Goal: Task Accomplishment & Management: Manage account settings

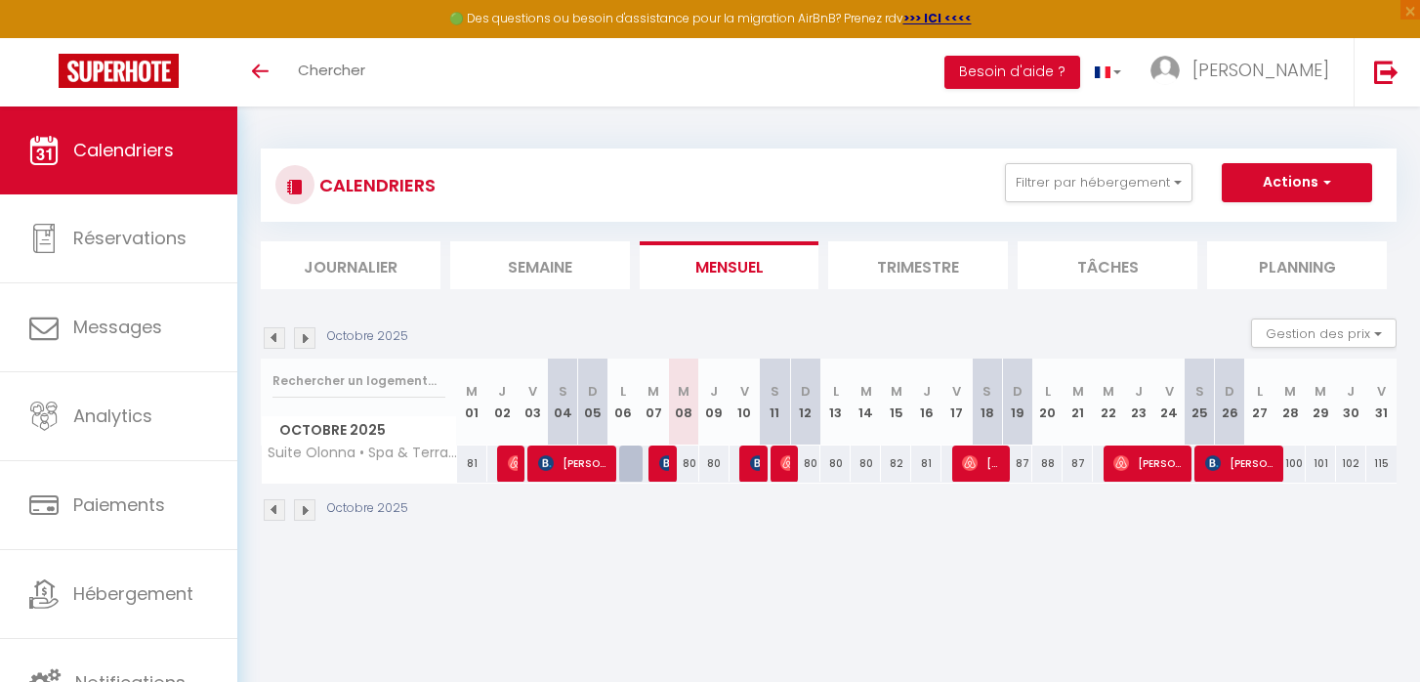
select select
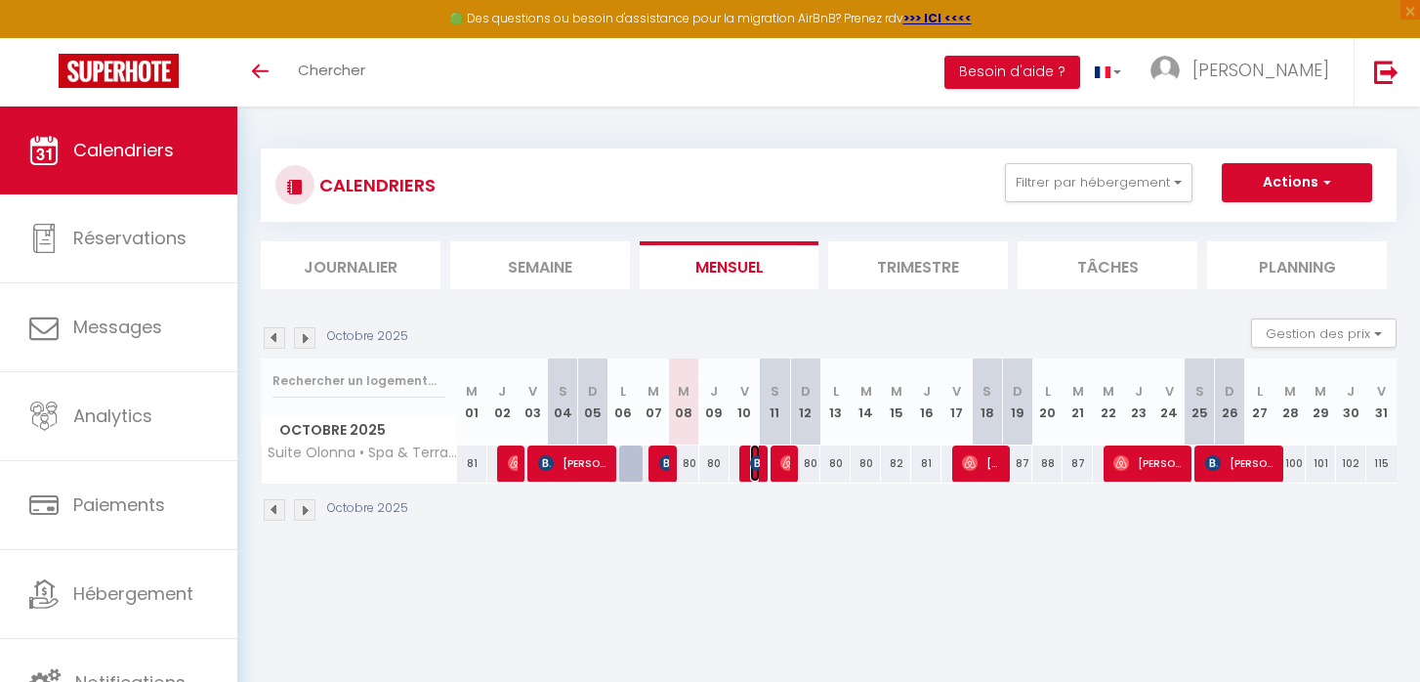
click at [752, 468] on img at bounding box center [758, 463] width 16 height 16
select select "OK"
select select "KO"
select select "0"
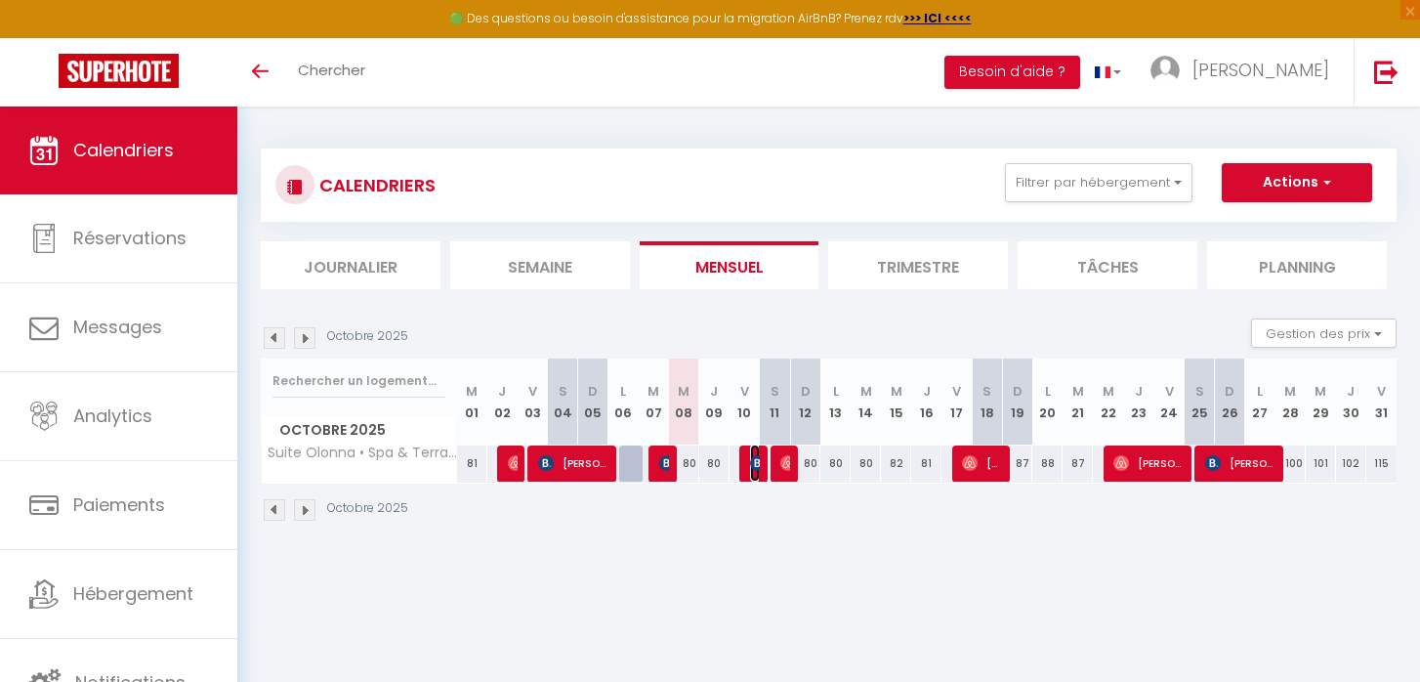
select select "1"
select select
select select "52738"
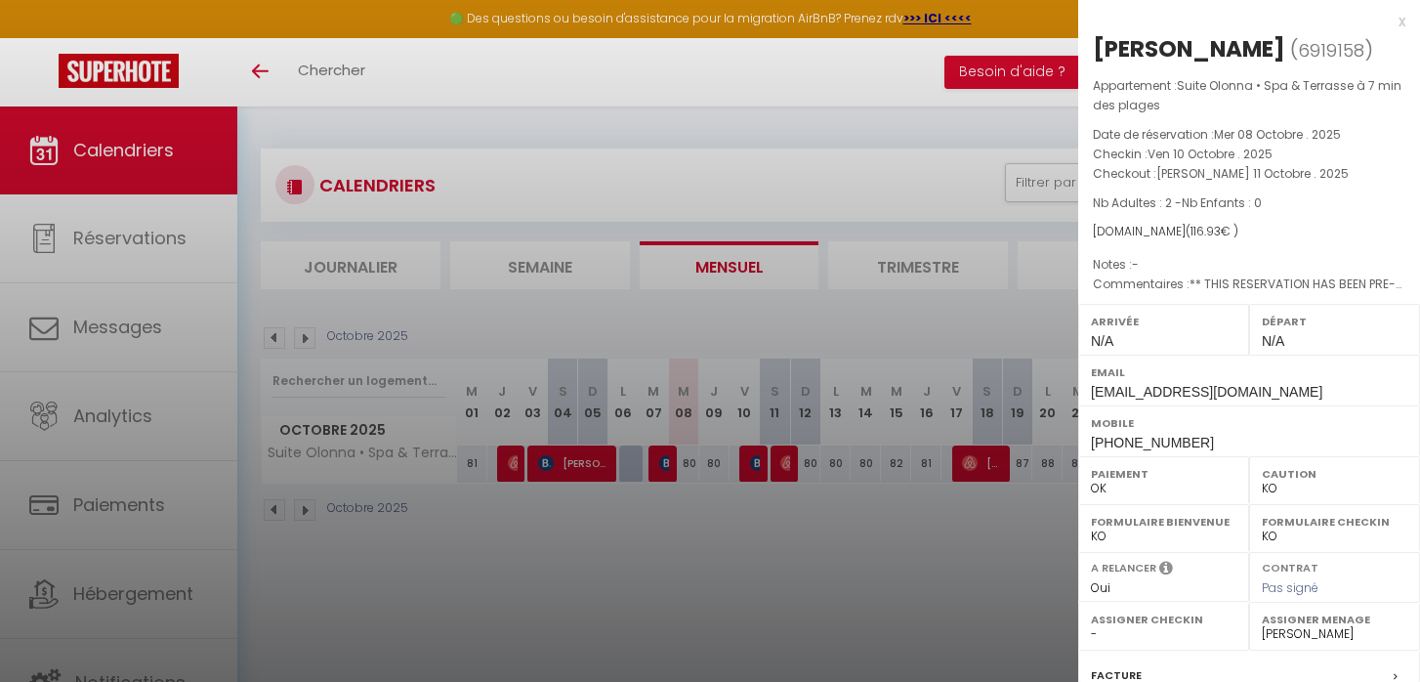
click at [904, 525] on div at bounding box center [710, 341] width 1420 height 682
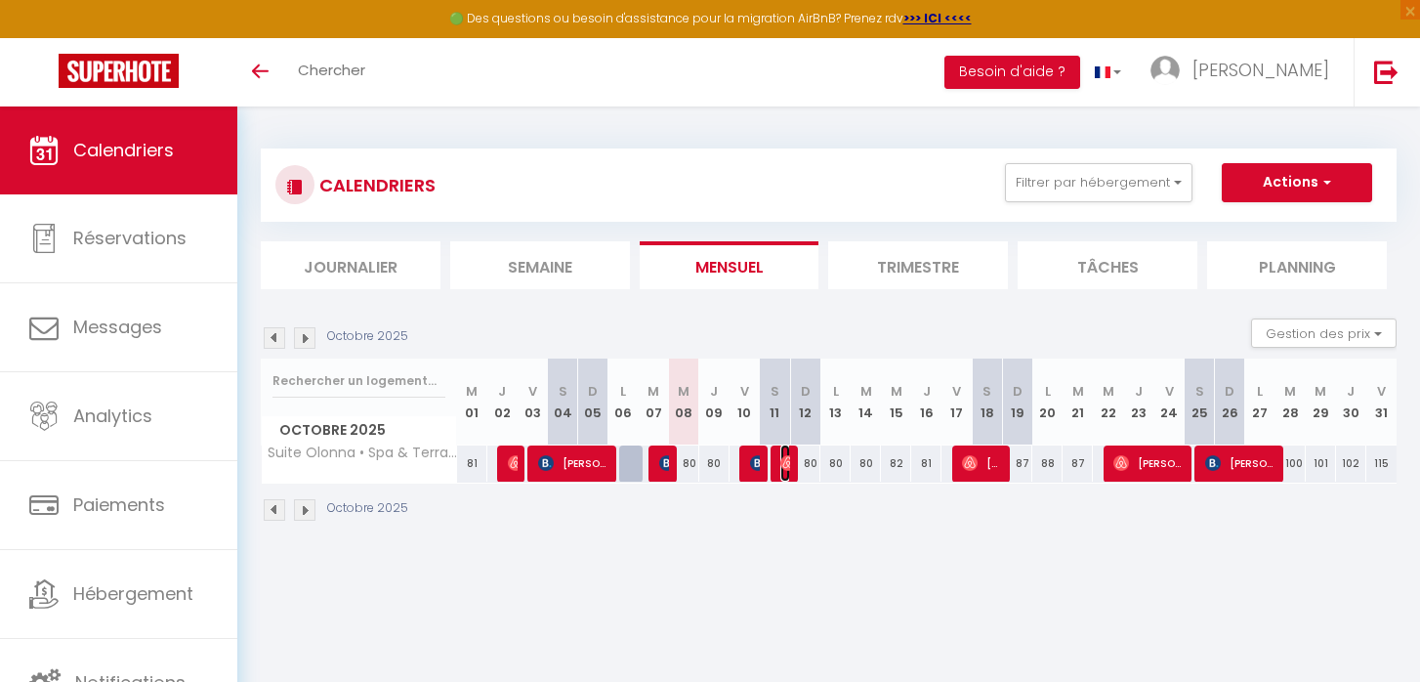
click at [785, 461] on img at bounding box center [788, 463] width 16 height 16
select select "OK"
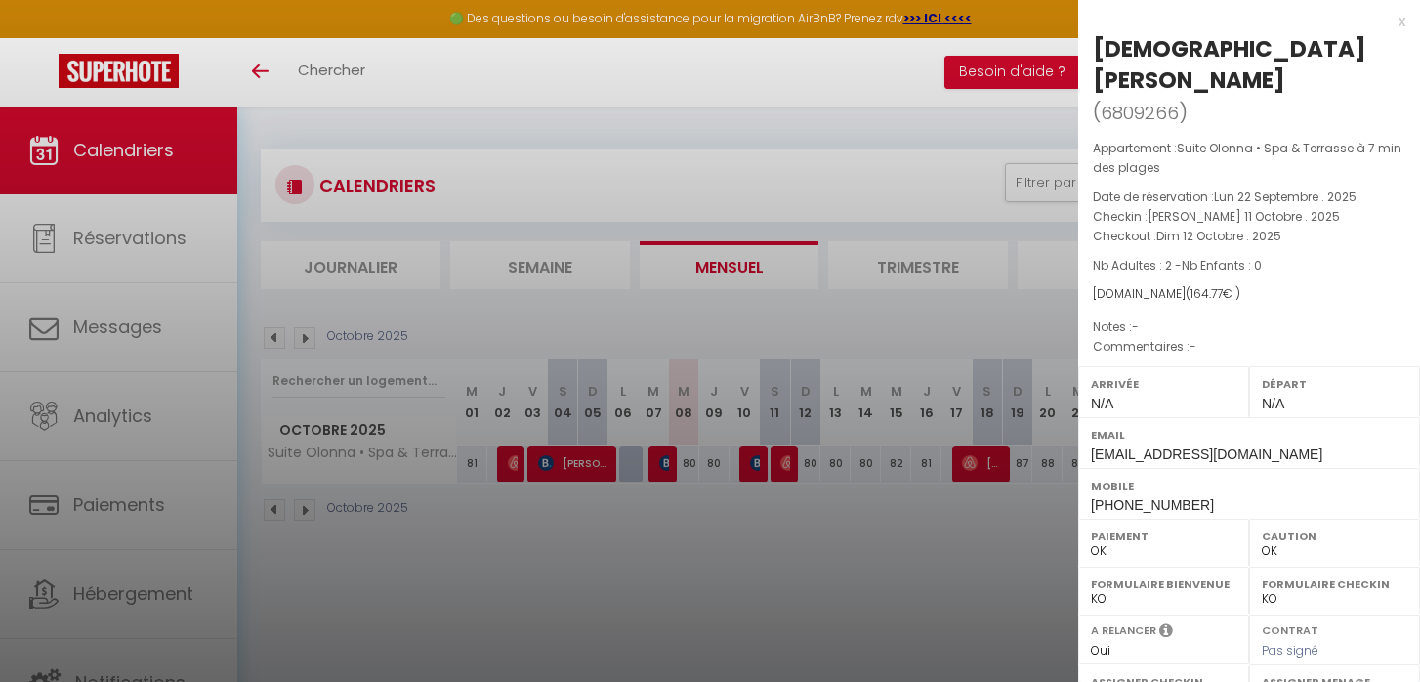
click at [873, 584] on div at bounding box center [710, 341] width 1420 height 682
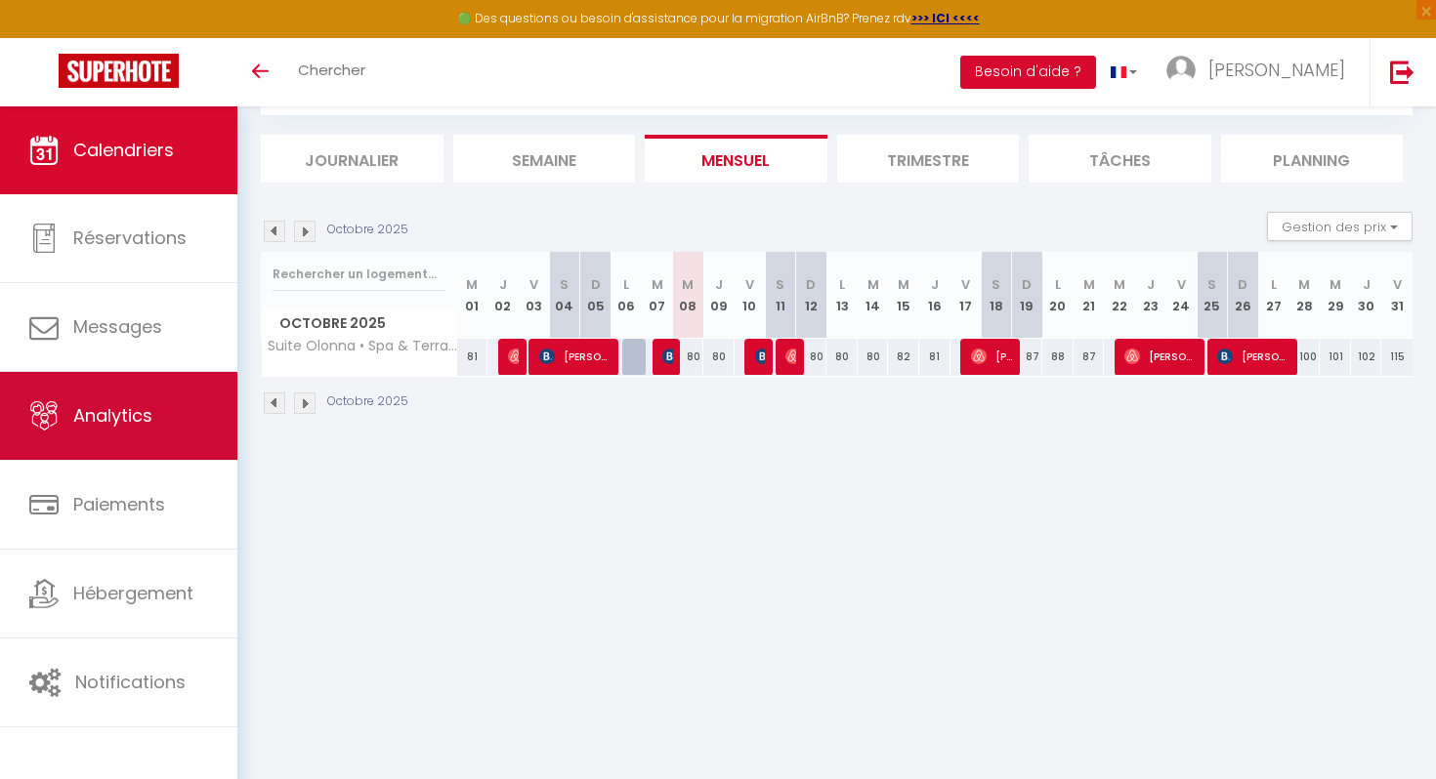
click at [130, 445] on link "Analytics" at bounding box center [118, 416] width 237 height 88
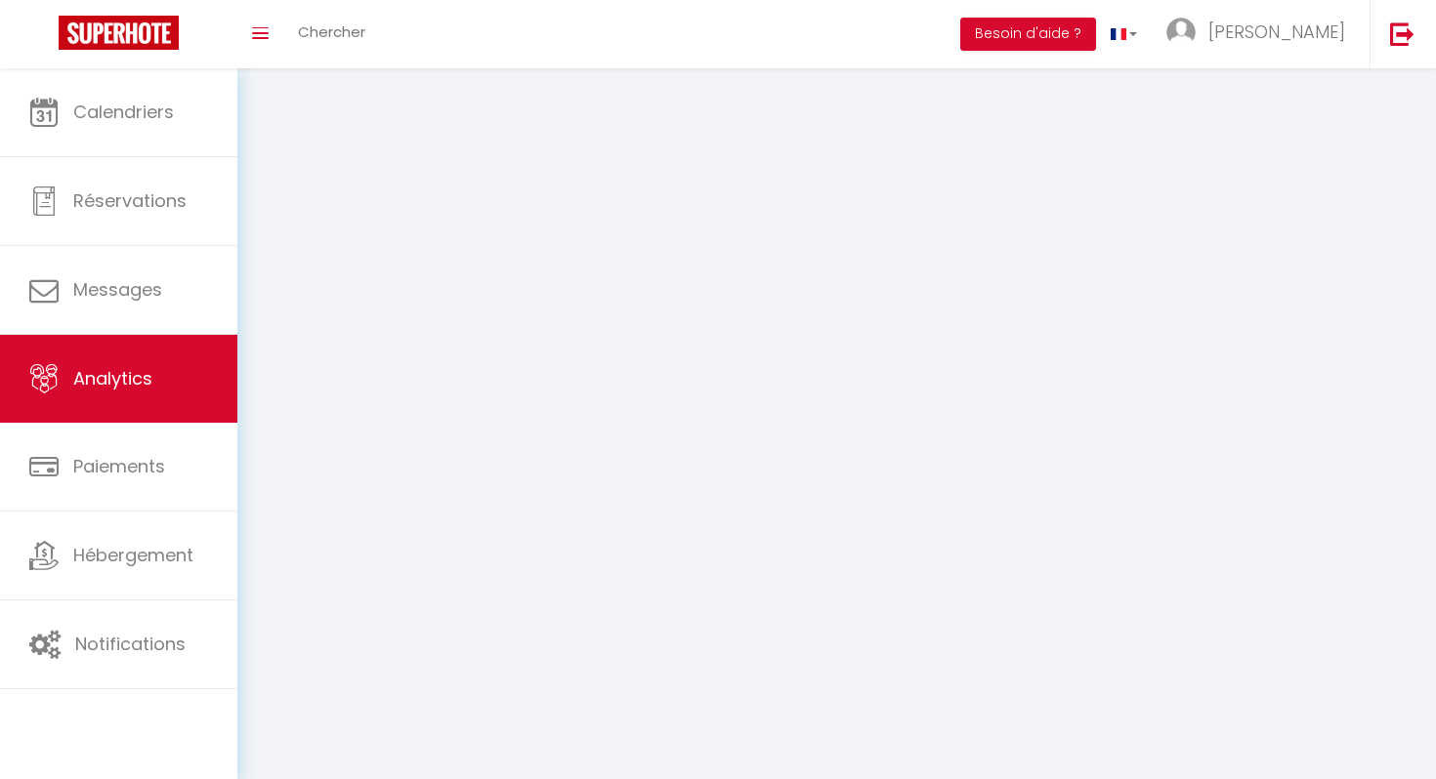
select select "2025"
select select "10"
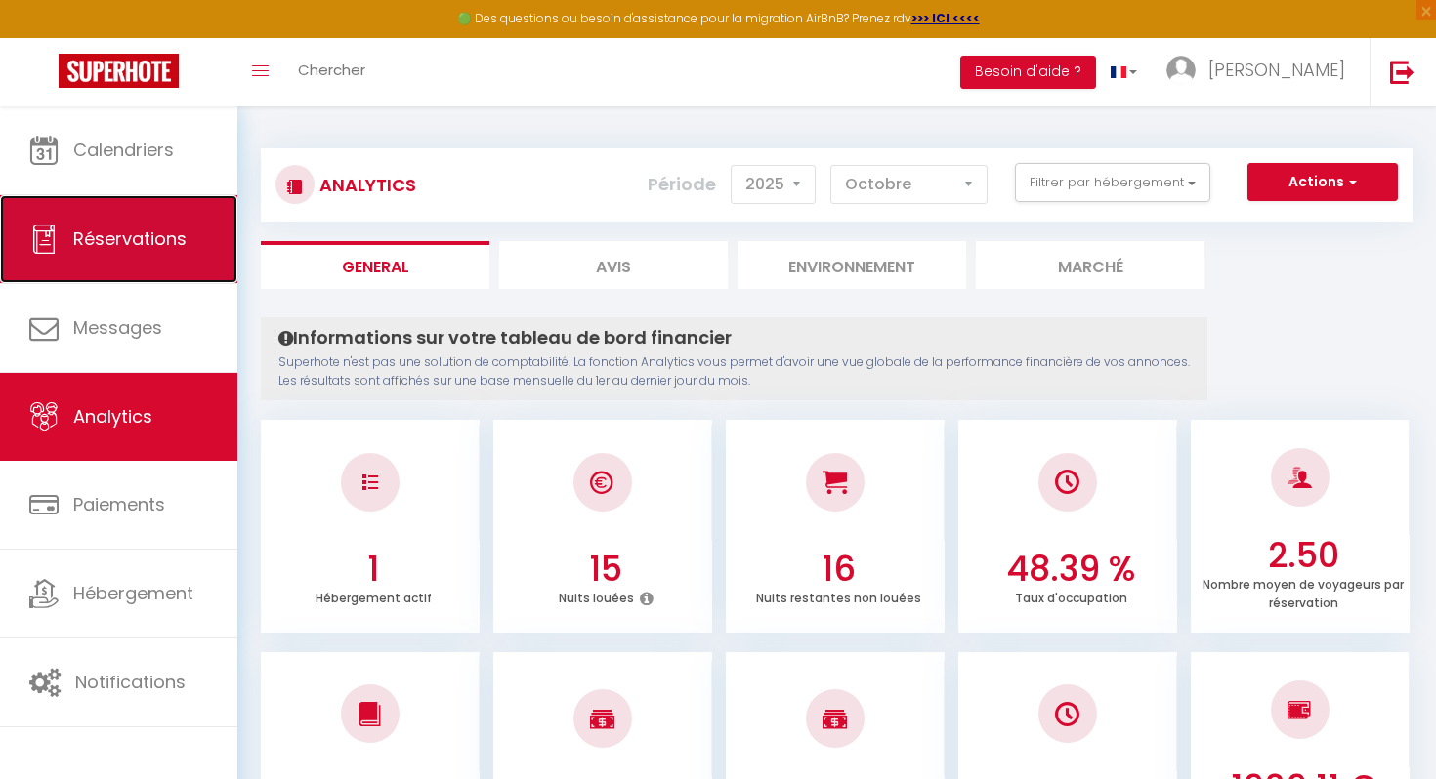
click at [131, 256] on link "Réservations" at bounding box center [118, 239] width 237 height 88
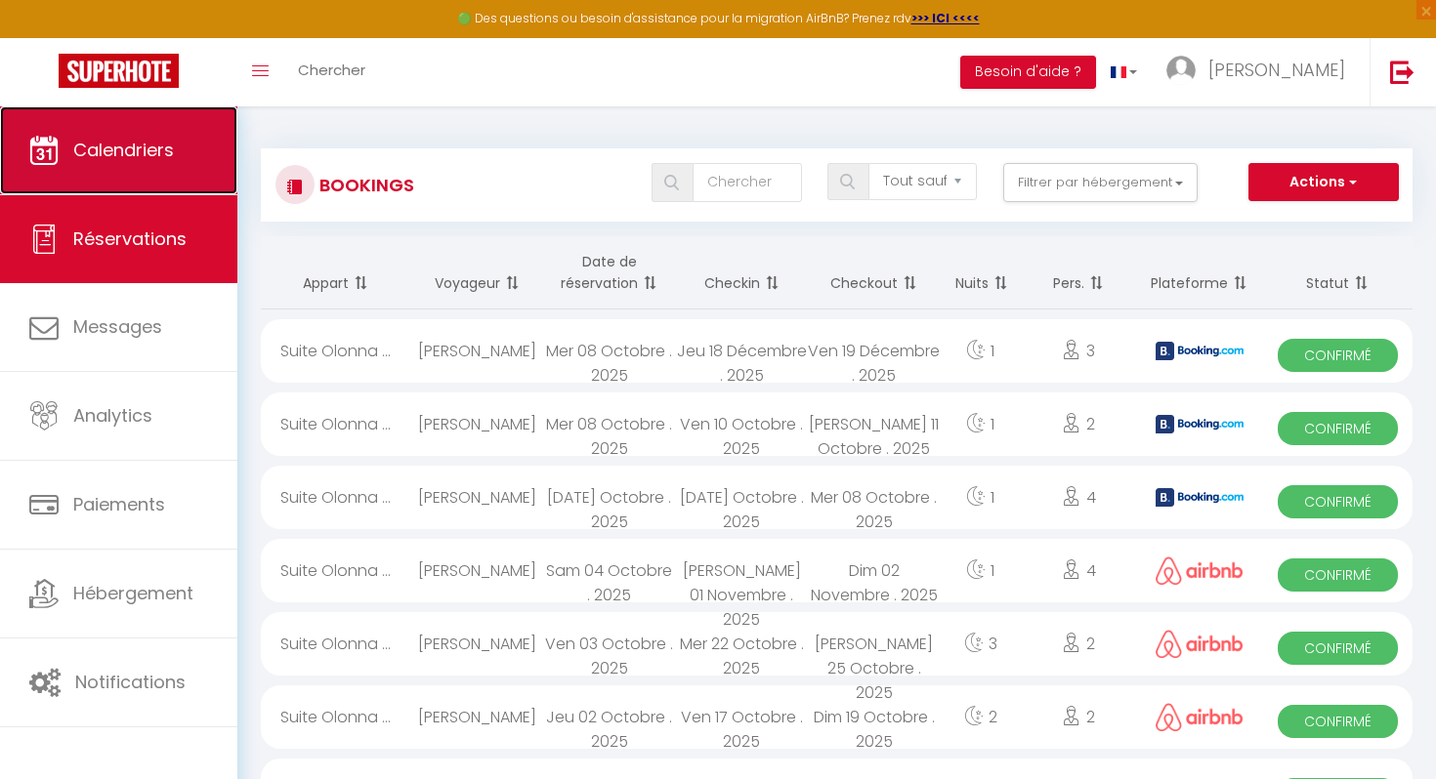
click at [135, 143] on span "Calendriers" at bounding box center [123, 150] width 101 height 24
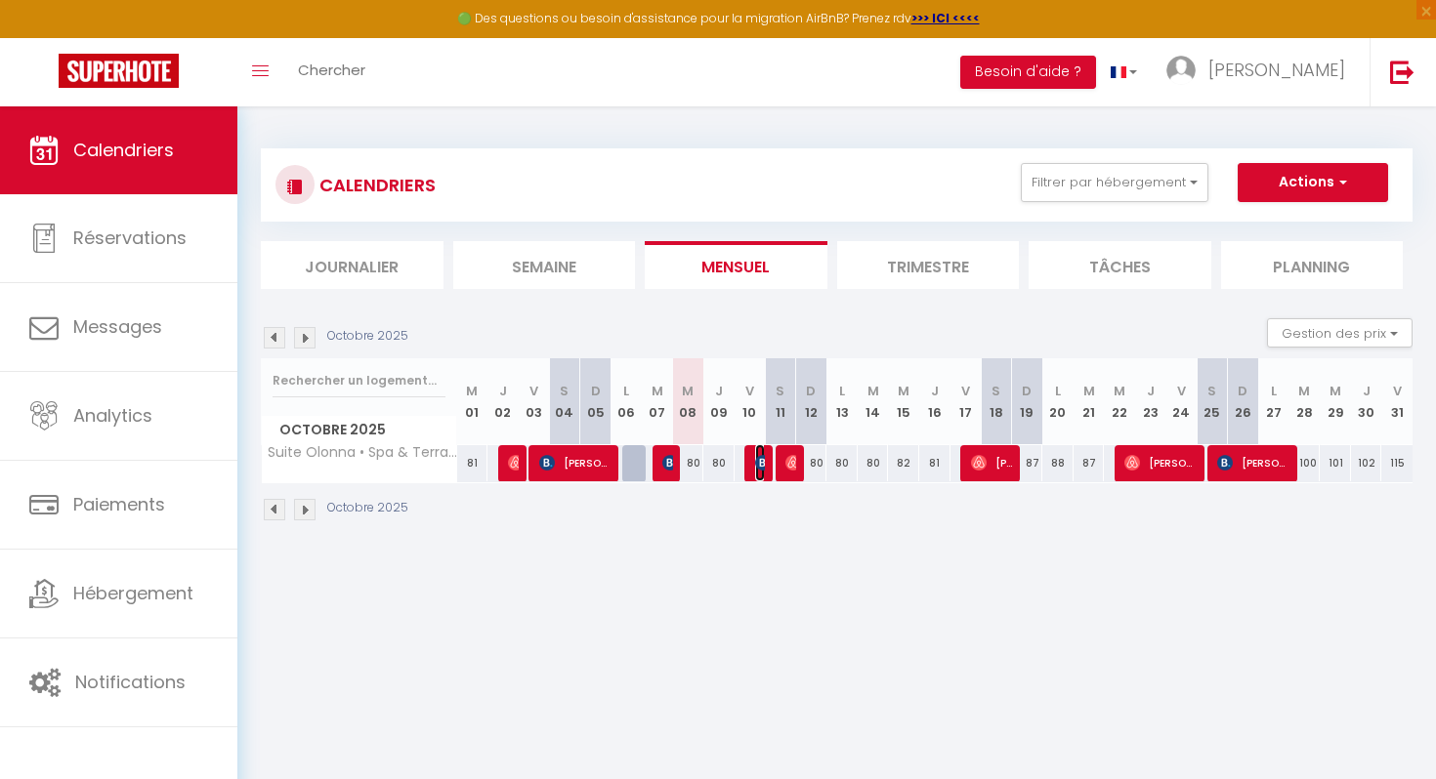
click at [759, 461] on img at bounding box center [763, 463] width 16 height 16
select select "OK"
select select "KO"
select select "0"
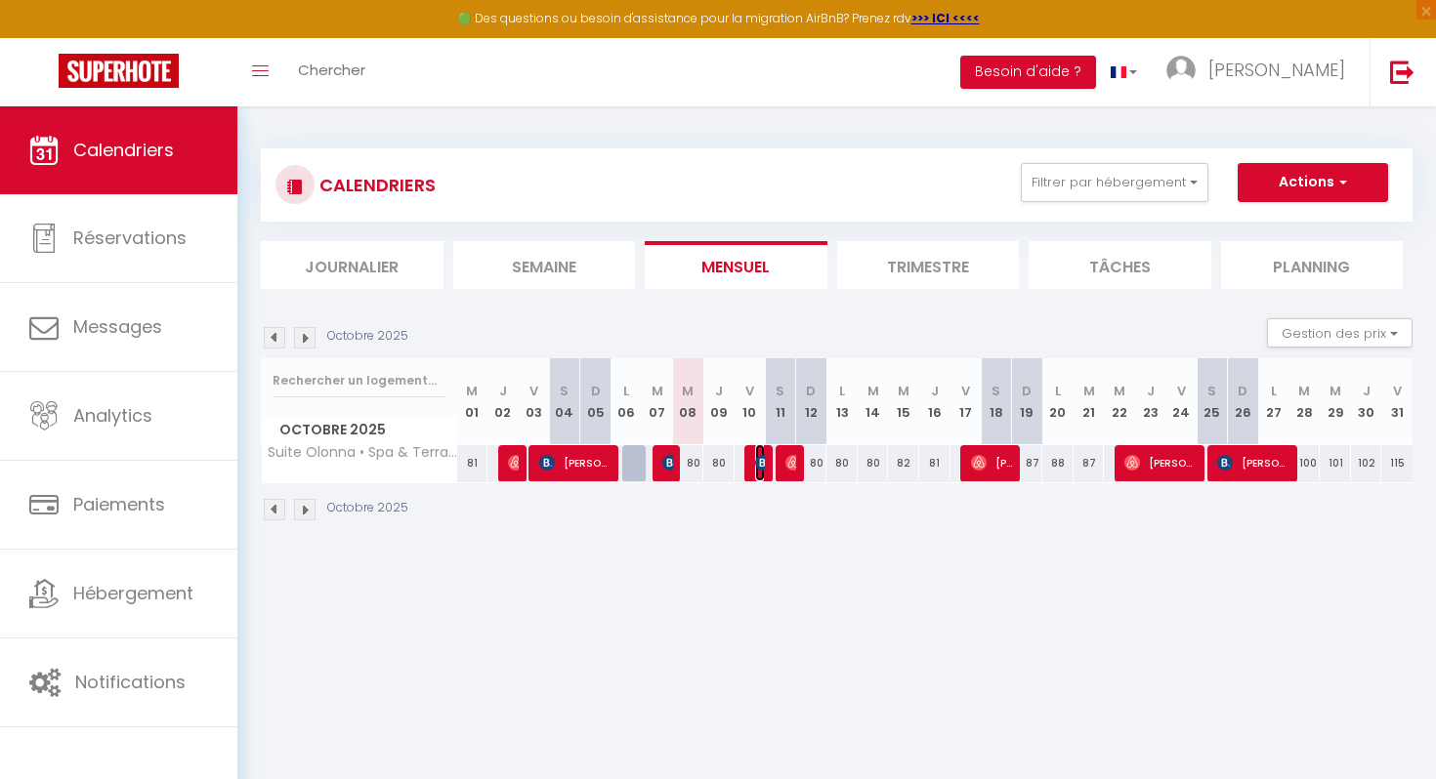
select select "1"
select select
select select "52738"
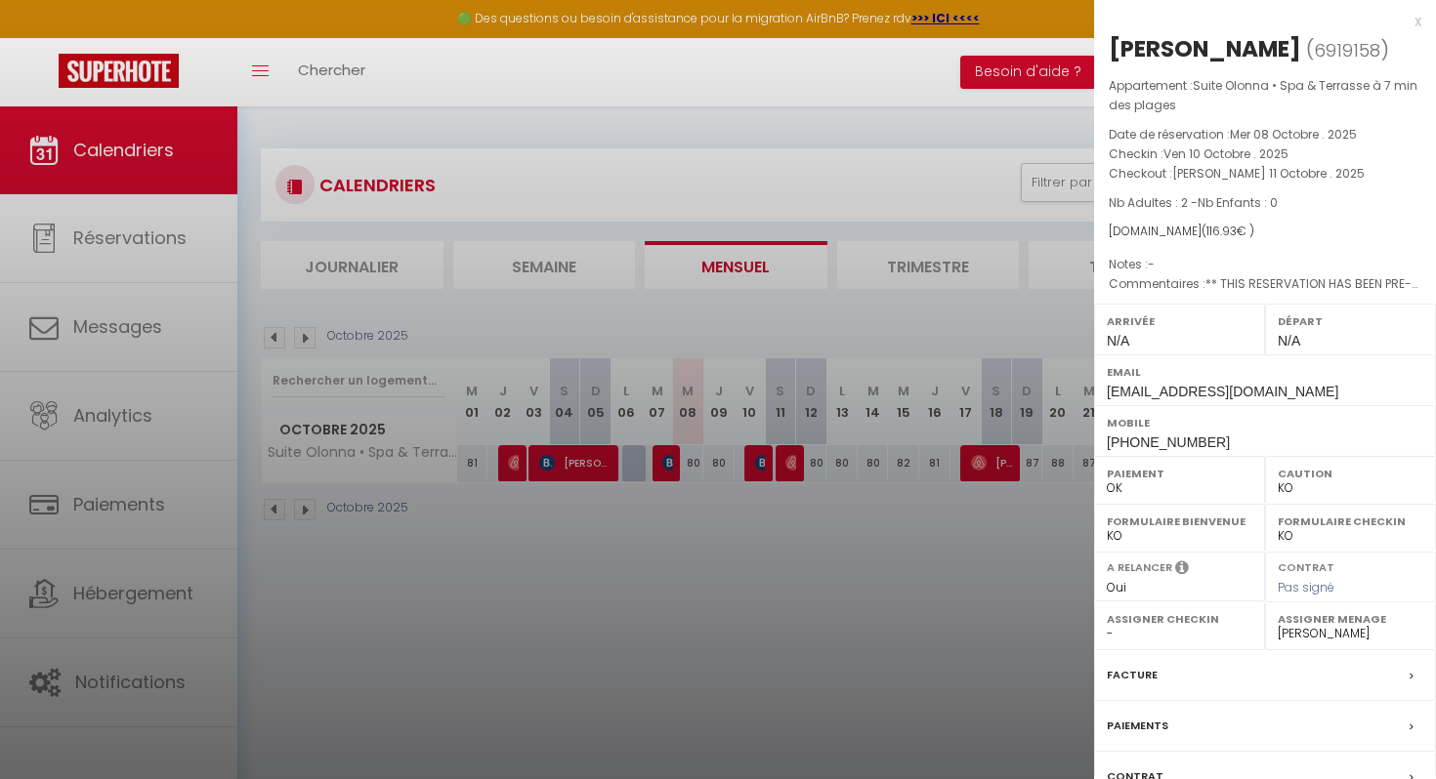
click at [918, 312] on div at bounding box center [718, 389] width 1436 height 779
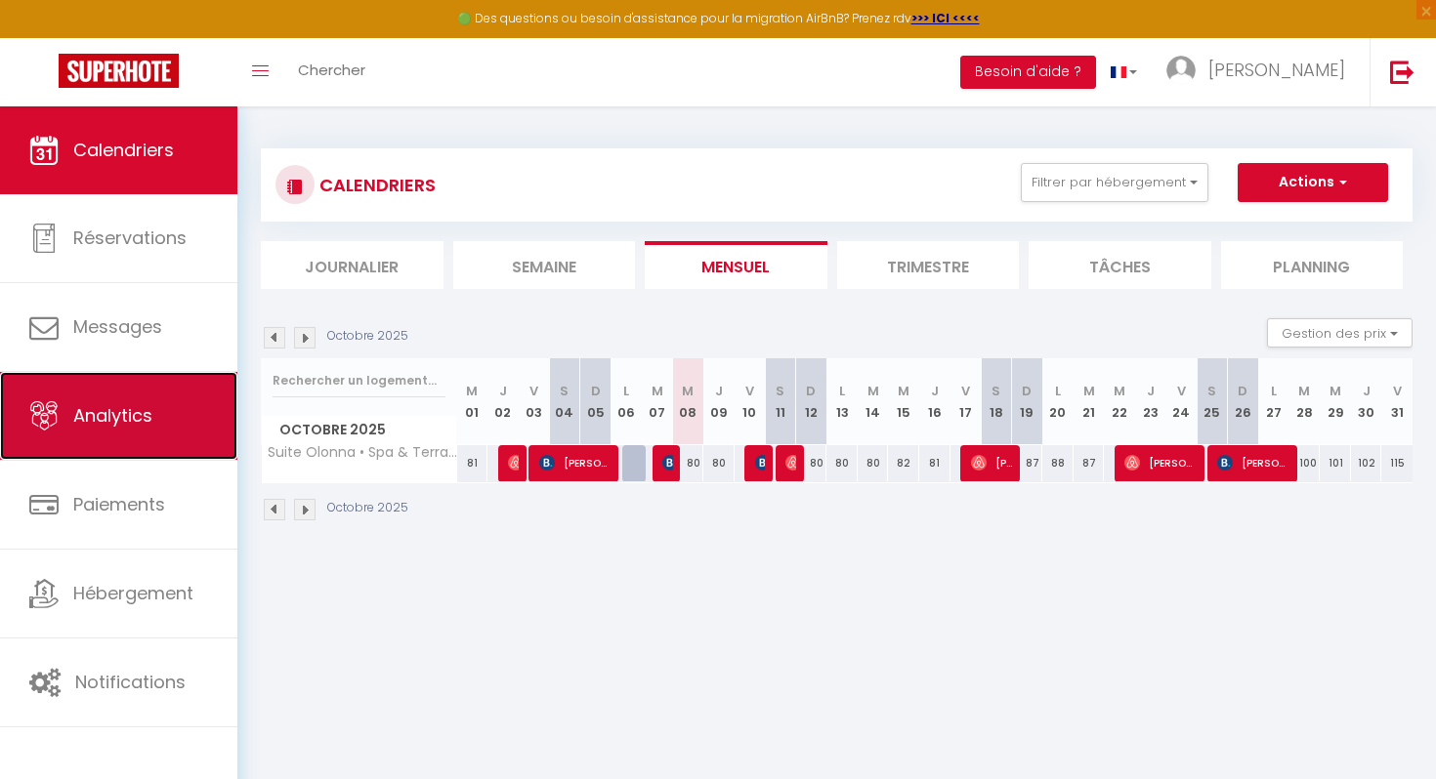
click at [101, 431] on link "Analytics" at bounding box center [118, 416] width 237 height 88
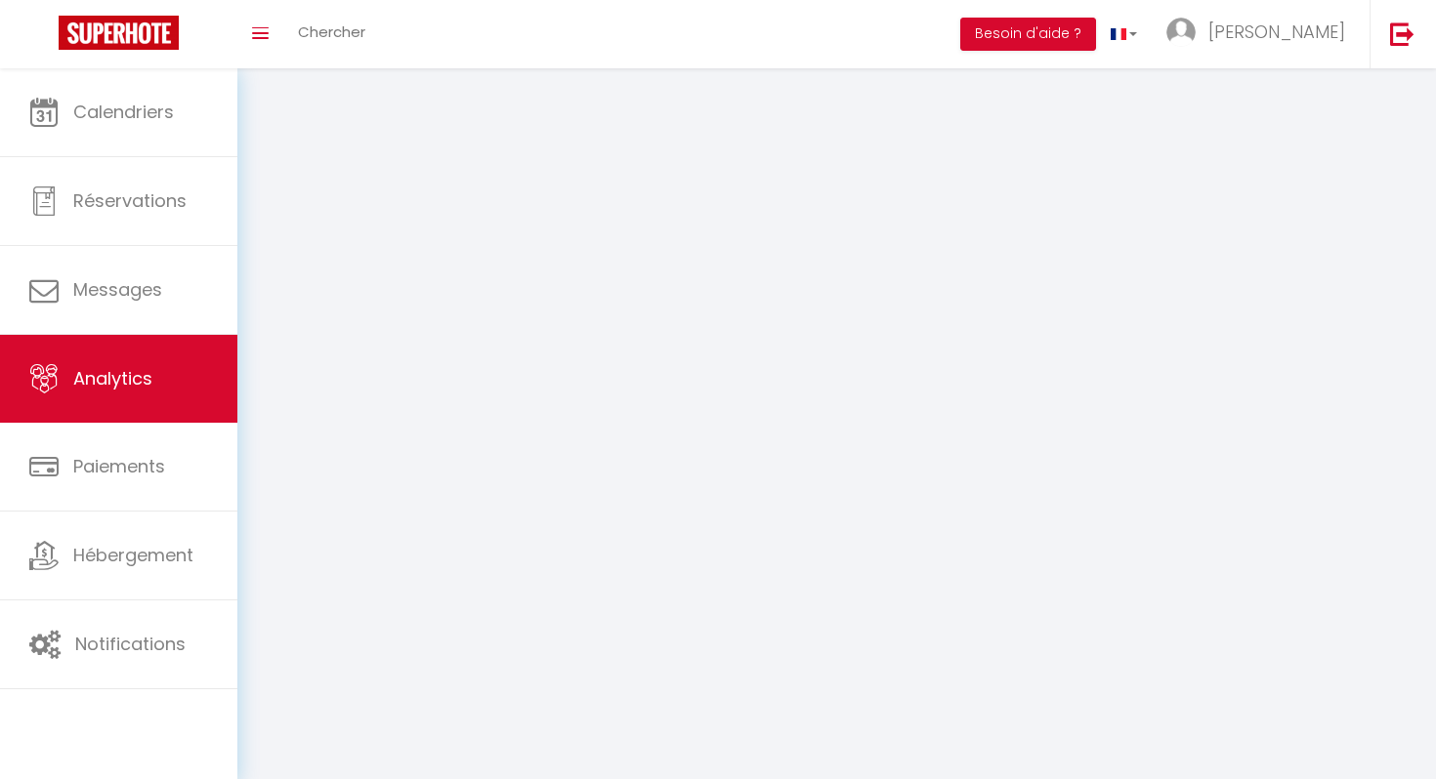
select select "2025"
select select "10"
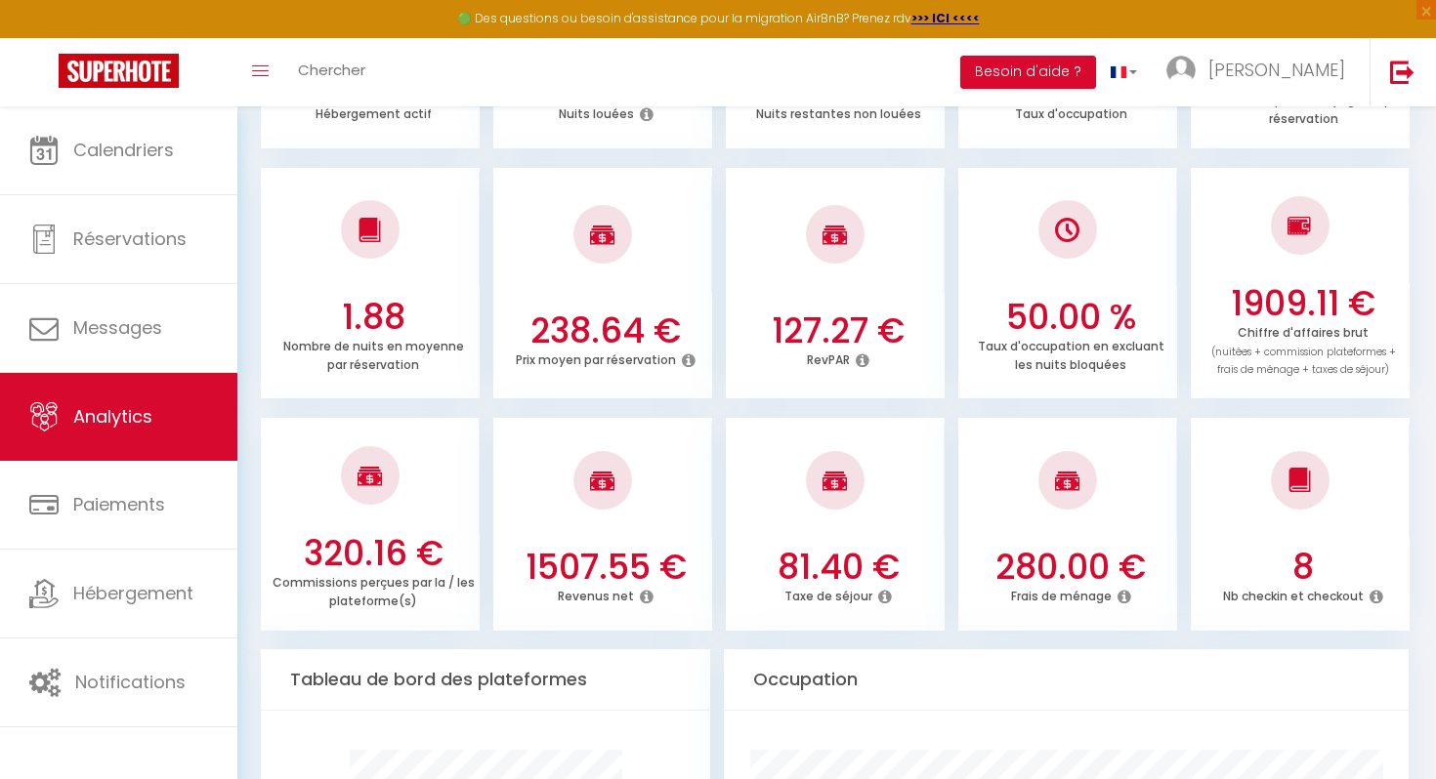
scroll to position [493, 0]
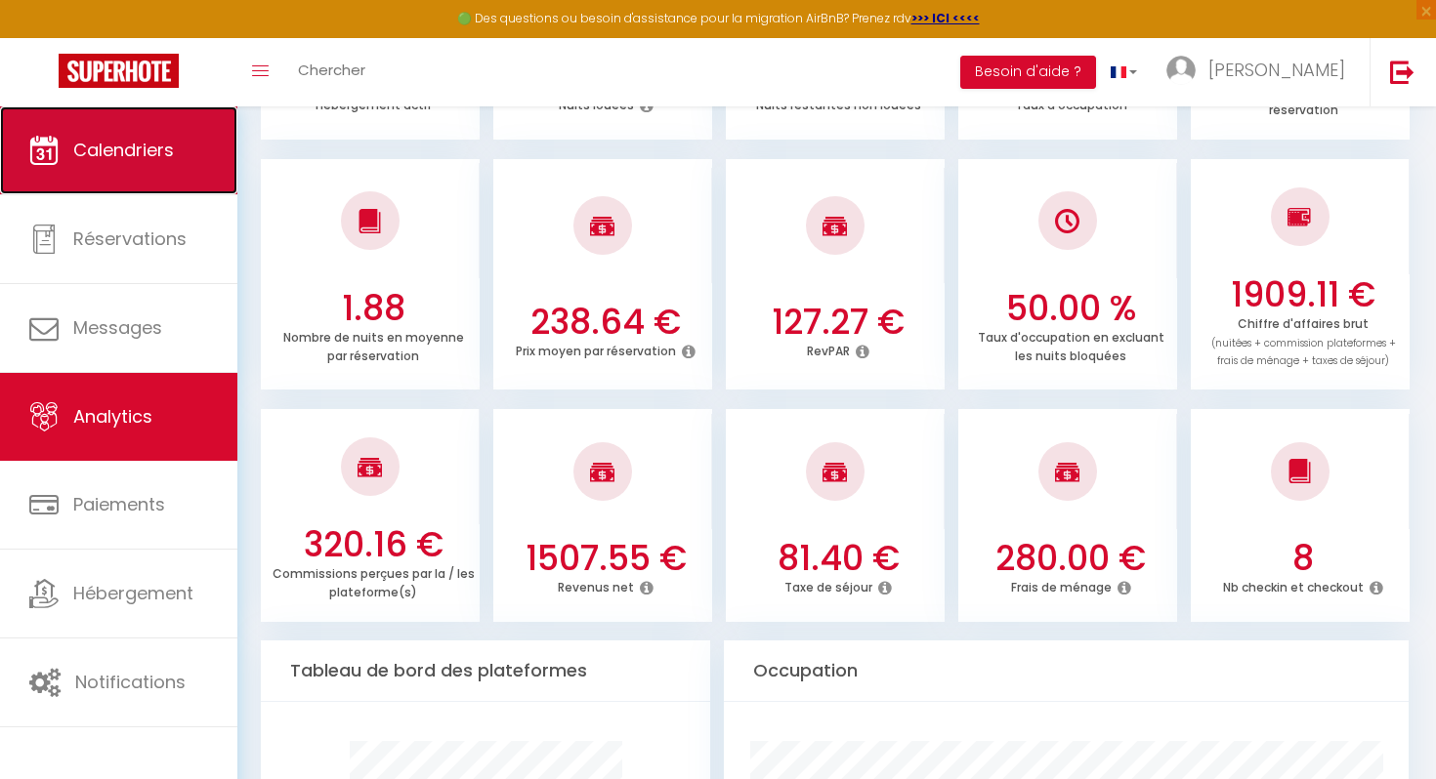
click at [121, 175] on link "Calendriers" at bounding box center [118, 150] width 237 height 88
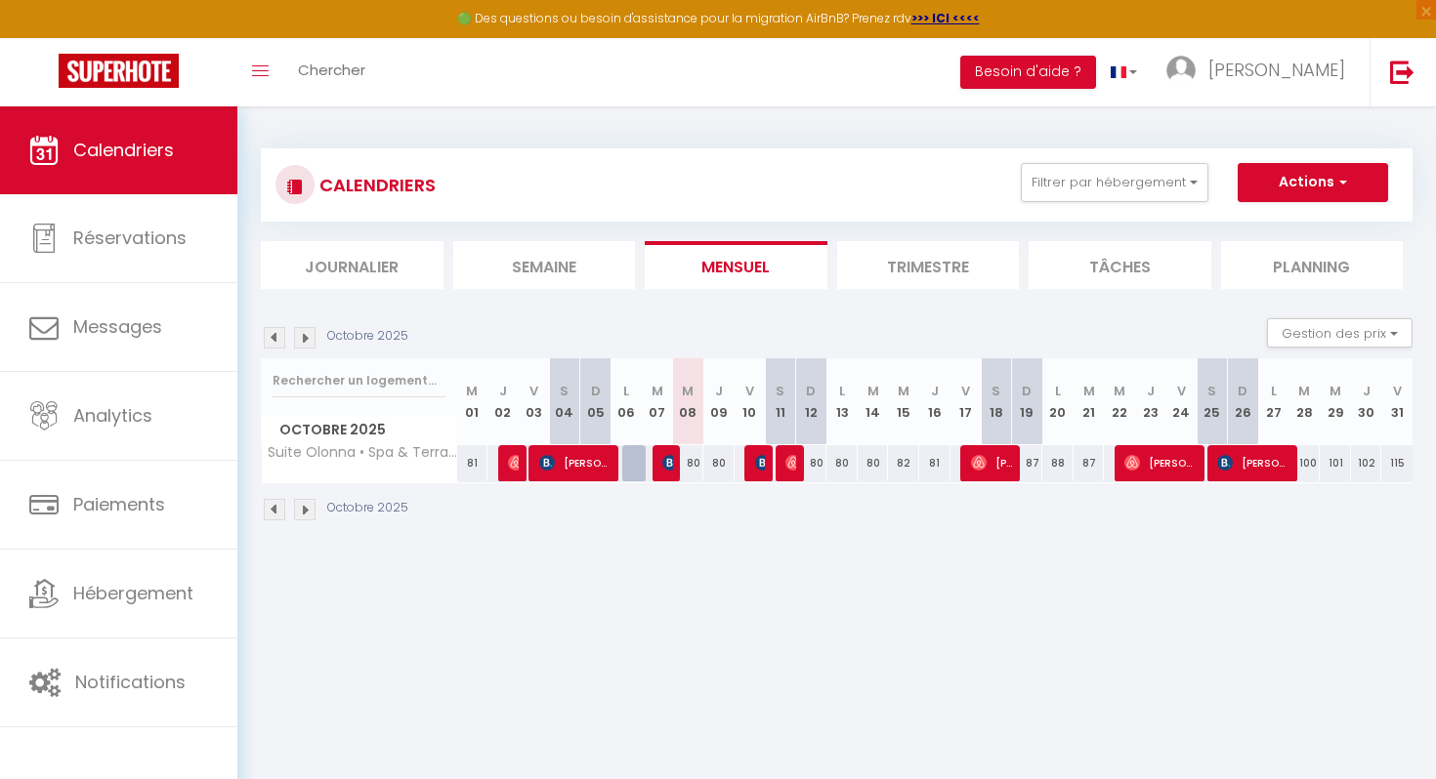
click at [945, 263] on li "Trimestre" at bounding box center [928, 265] width 183 height 48
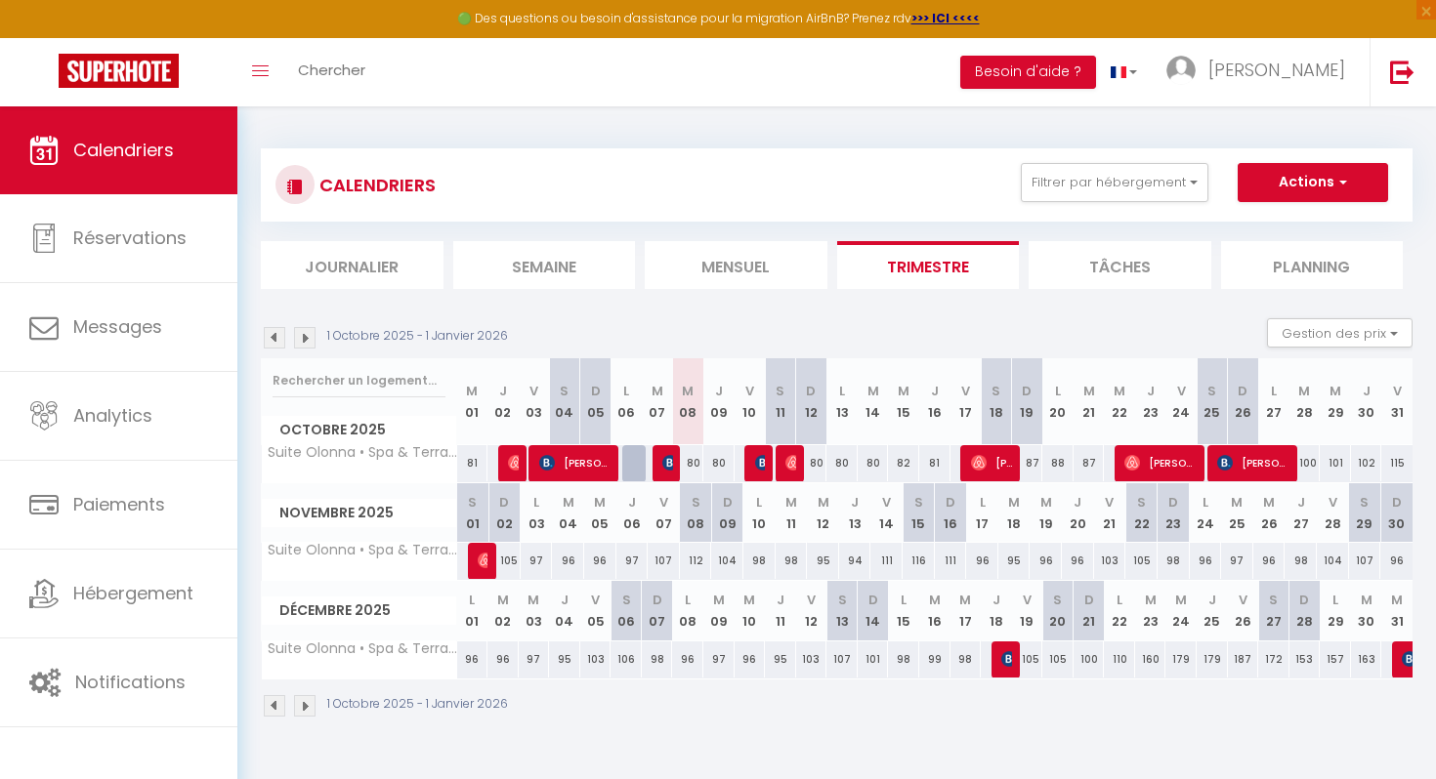
click at [309, 339] on img at bounding box center [304, 337] width 21 height 21
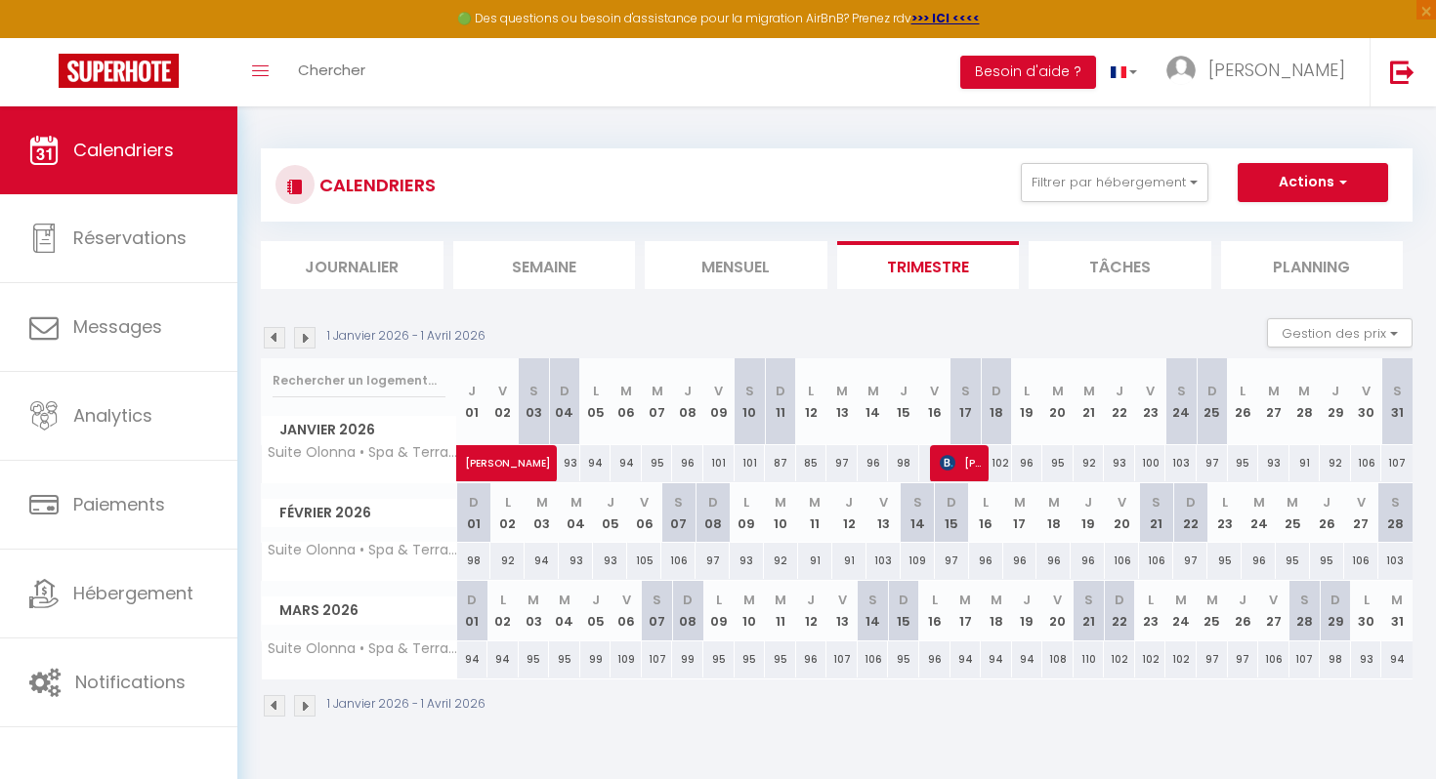
click at [309, 339] on img at bounding box center [304, 337] width 21 height 21
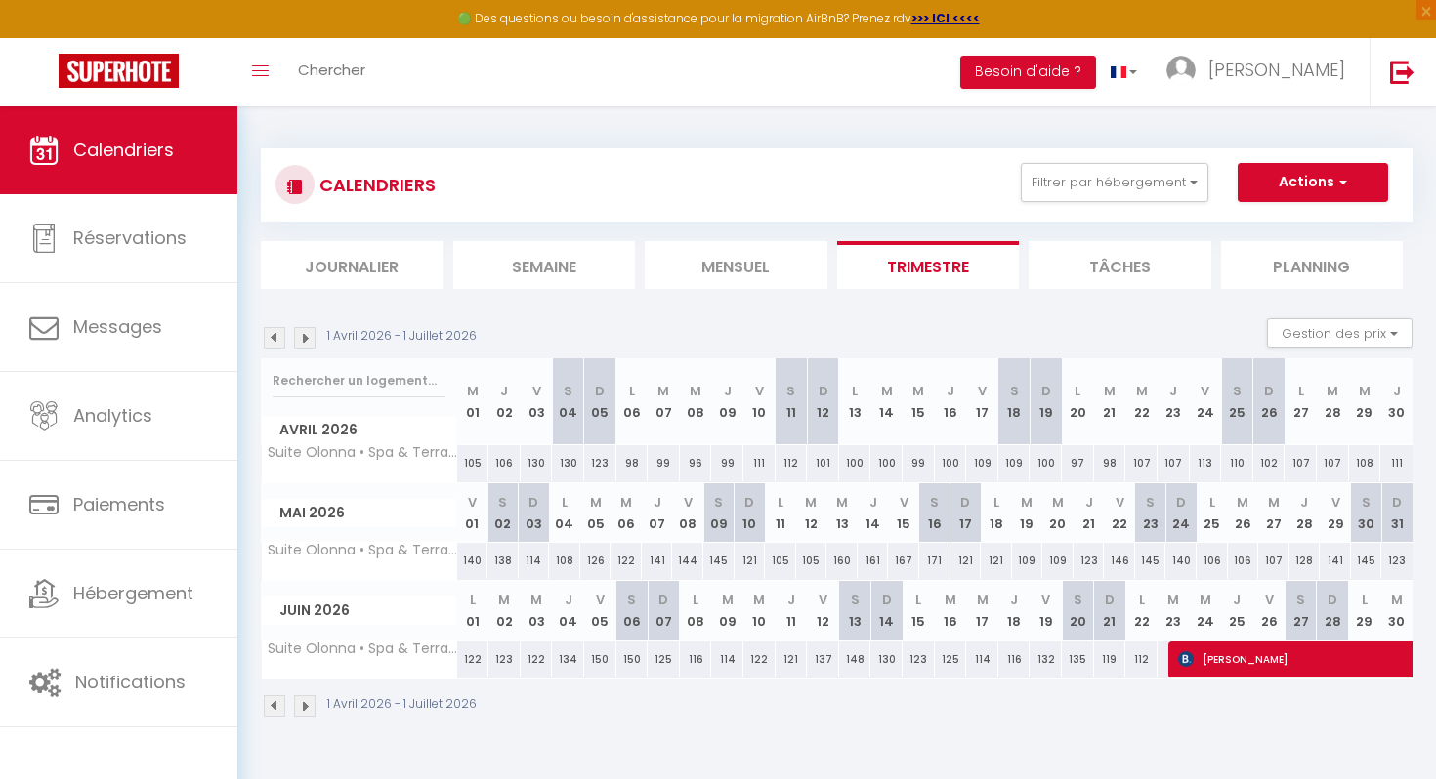
click at [308, 333] on img at bounding box center [304, 337] width 21 height 21
